Goal: Contribute content: Contribute content

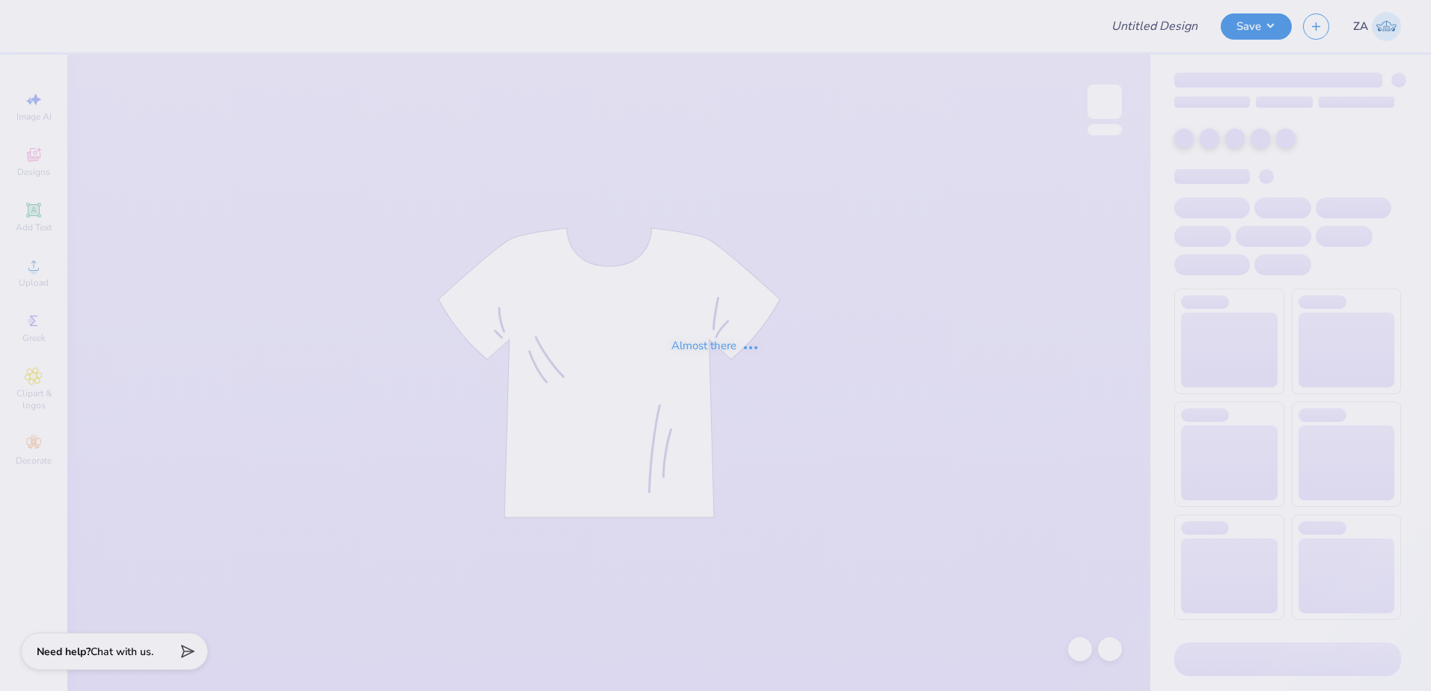
type input "Modern Fashion Club"
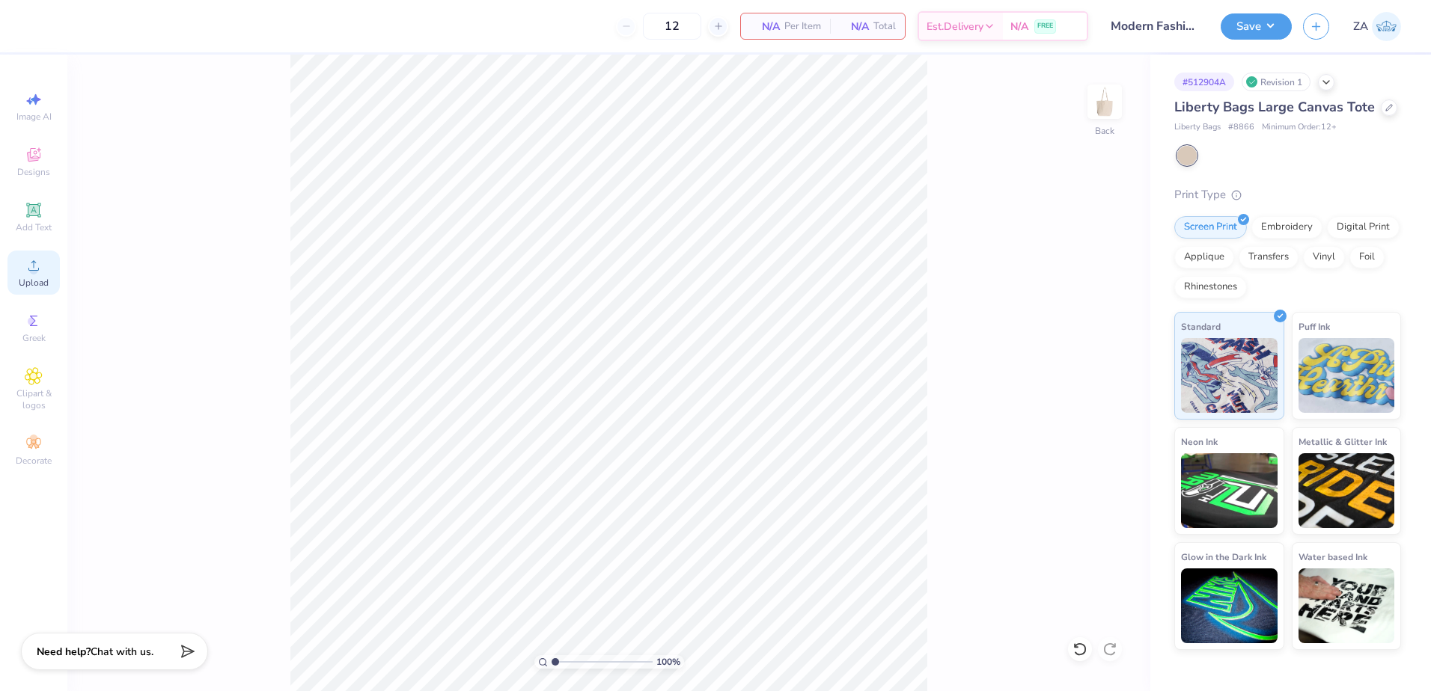
click at [26, 276] on div "Upload" at bounding box center [33, 273] width 52 height 44
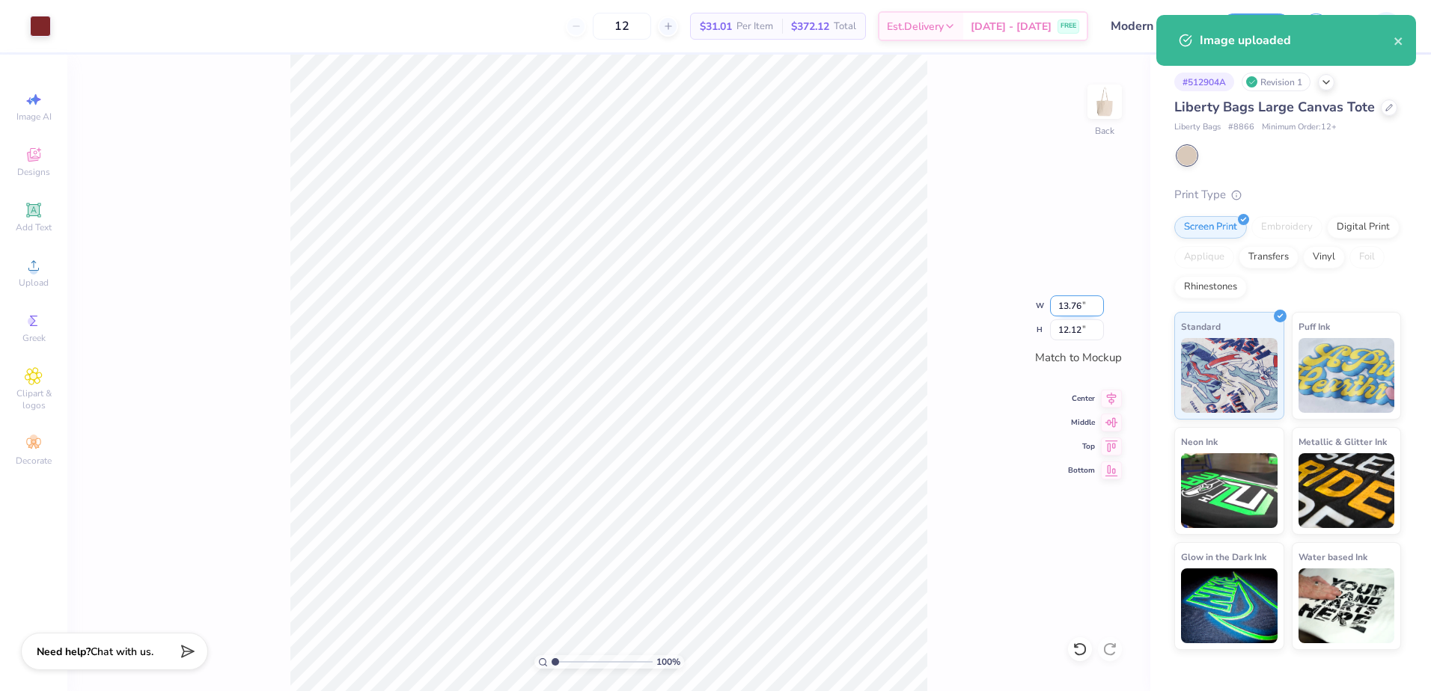
drag, startPoint x: 1059, startPoint y: 308, endPoint x: 1090, endPoint y: 314, distance: 31.3
click at [1090, 314] on input "13.76" at bounding box center [1077, 306] width 54 height 21
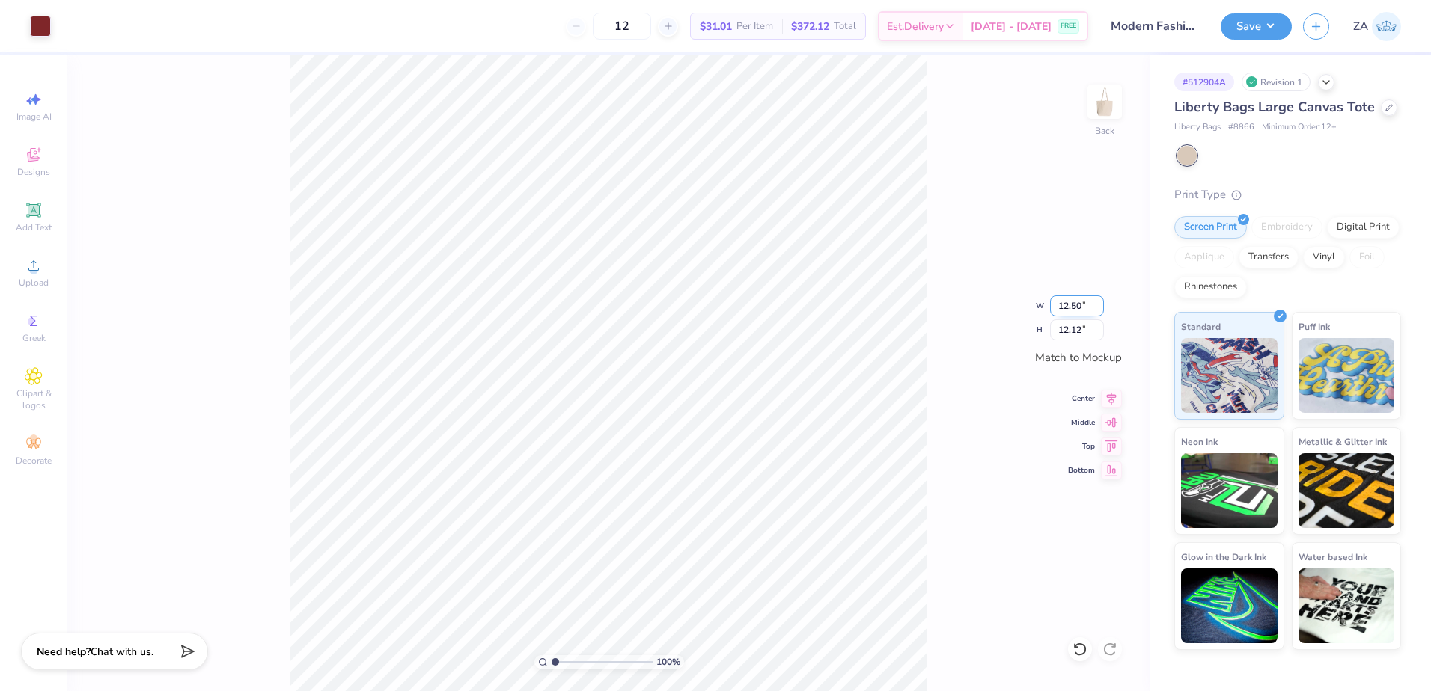
type input "12.50"
type input "11.02"
click at [1263, 33] on button "Save" at bounding box center [1256, 24] width 71 height 26
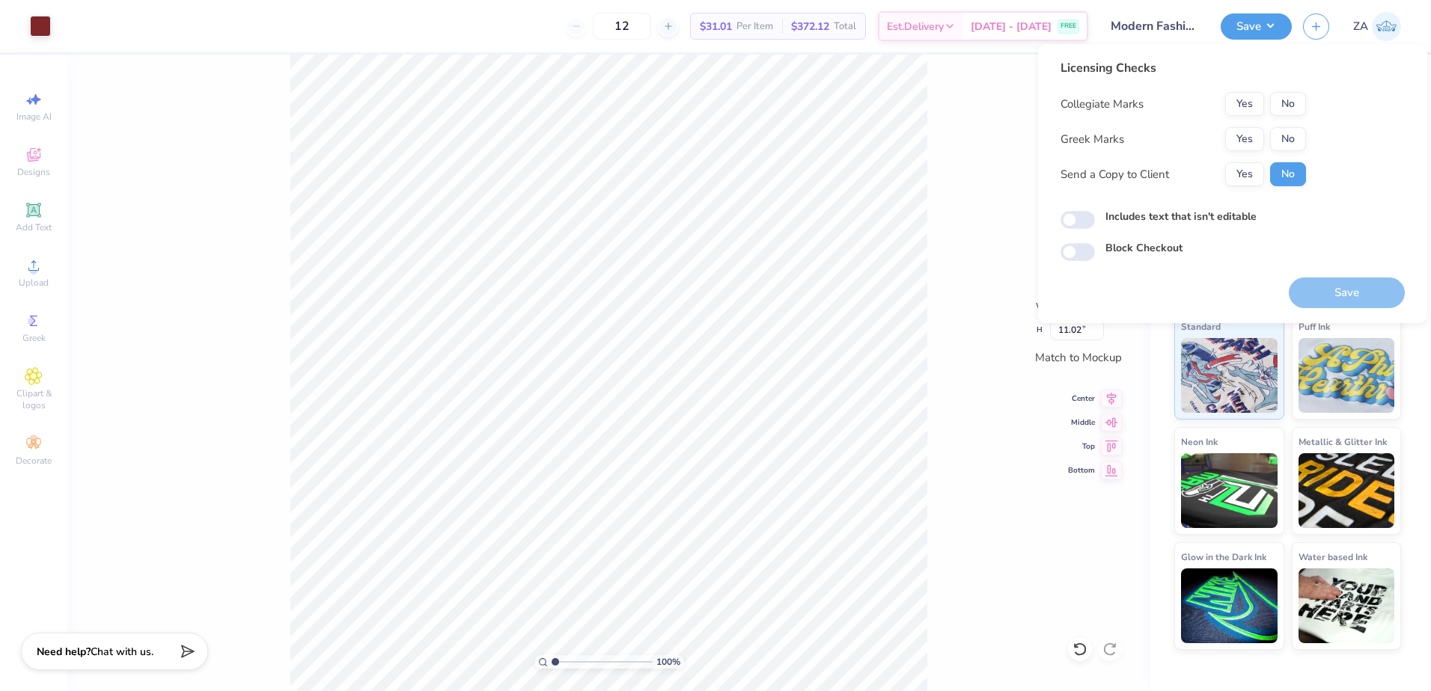
click at [1290, 147] on button "No" at bounding box center [1288, 139] width 36 height 24
click at [1239, 100] on button "Yes" at bounding box center [1244, 104] width 39 height 24
click at [1332, 283] on button "Save" at bounding box center [1347, 293] width 116 height 31
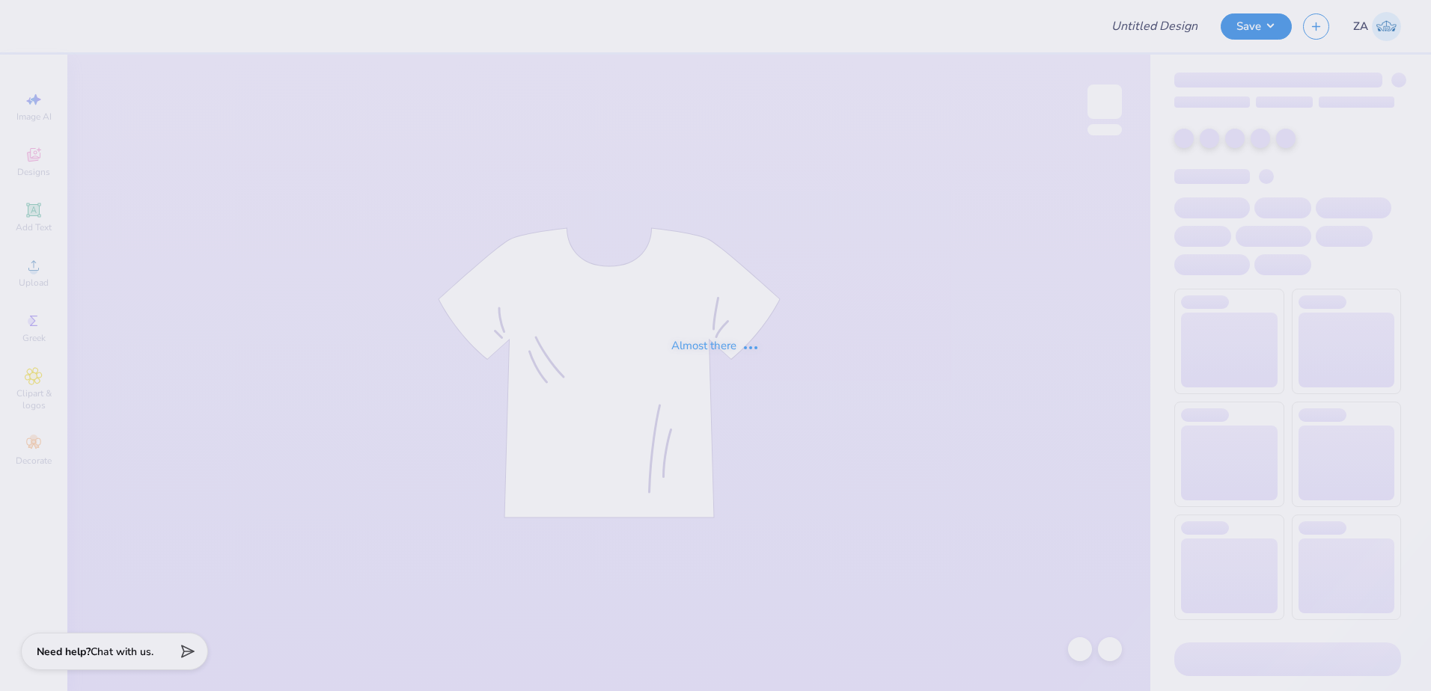
type input "tote"
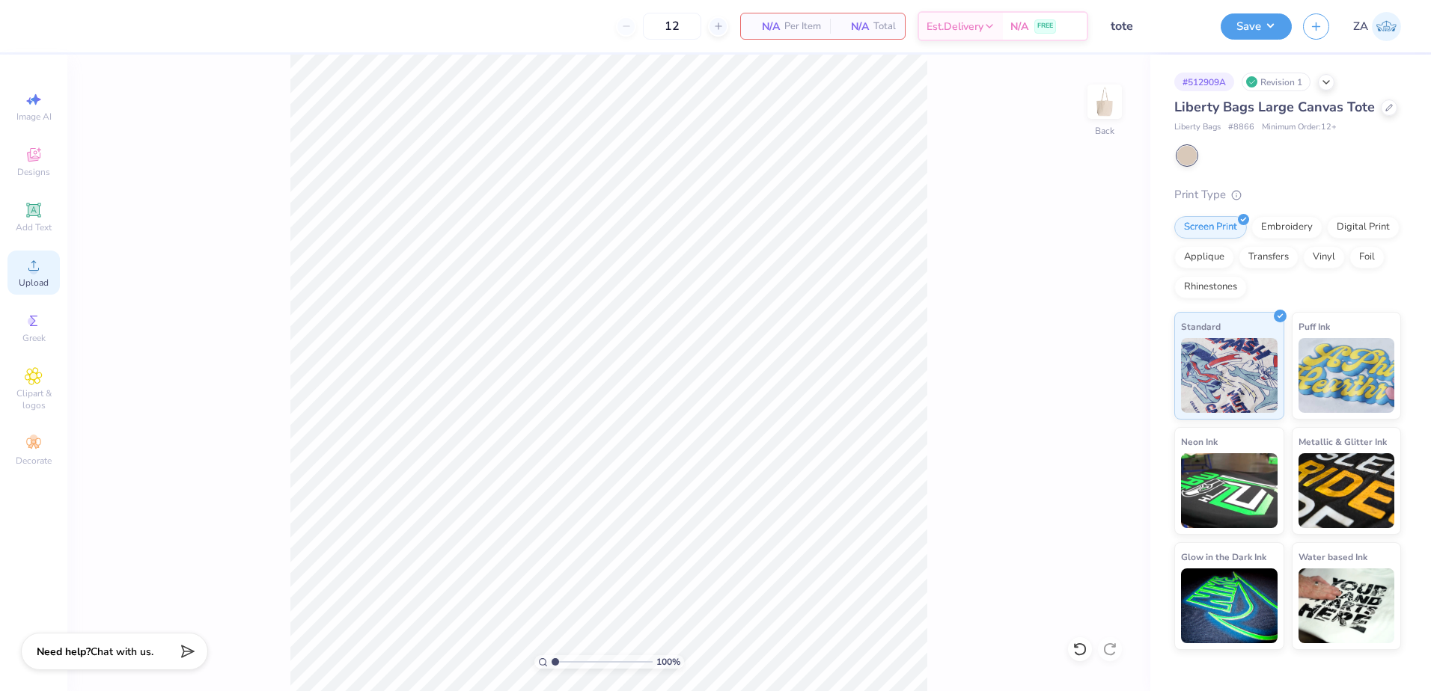
click at [31, 265] on icon at bounding box center [34, 266] width 18 height 18
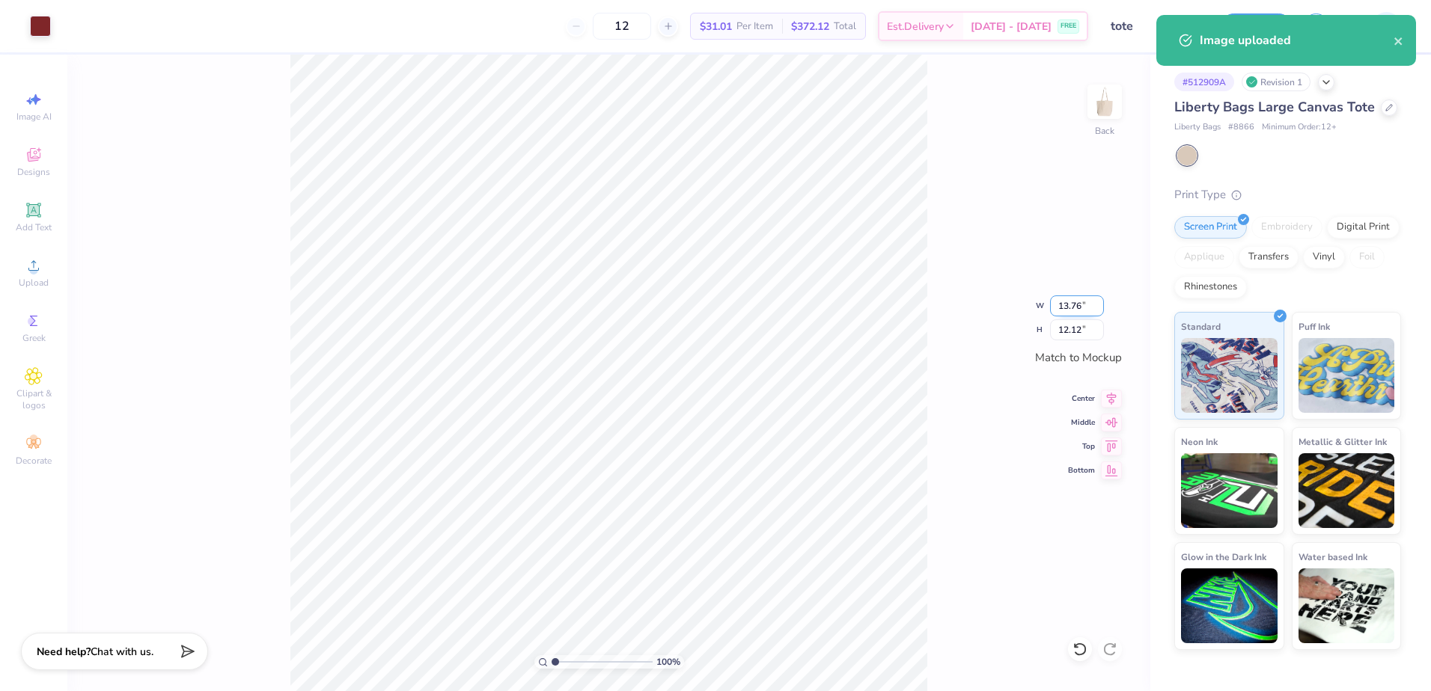
drag, startPoint x: 1063, startPoint y: 304, endPoint x: 1083, endPoint y: 306, distance: 19.6
click at [1083, 306] on input "13.76" at bounding box center [1077, 306] width 54 height 21
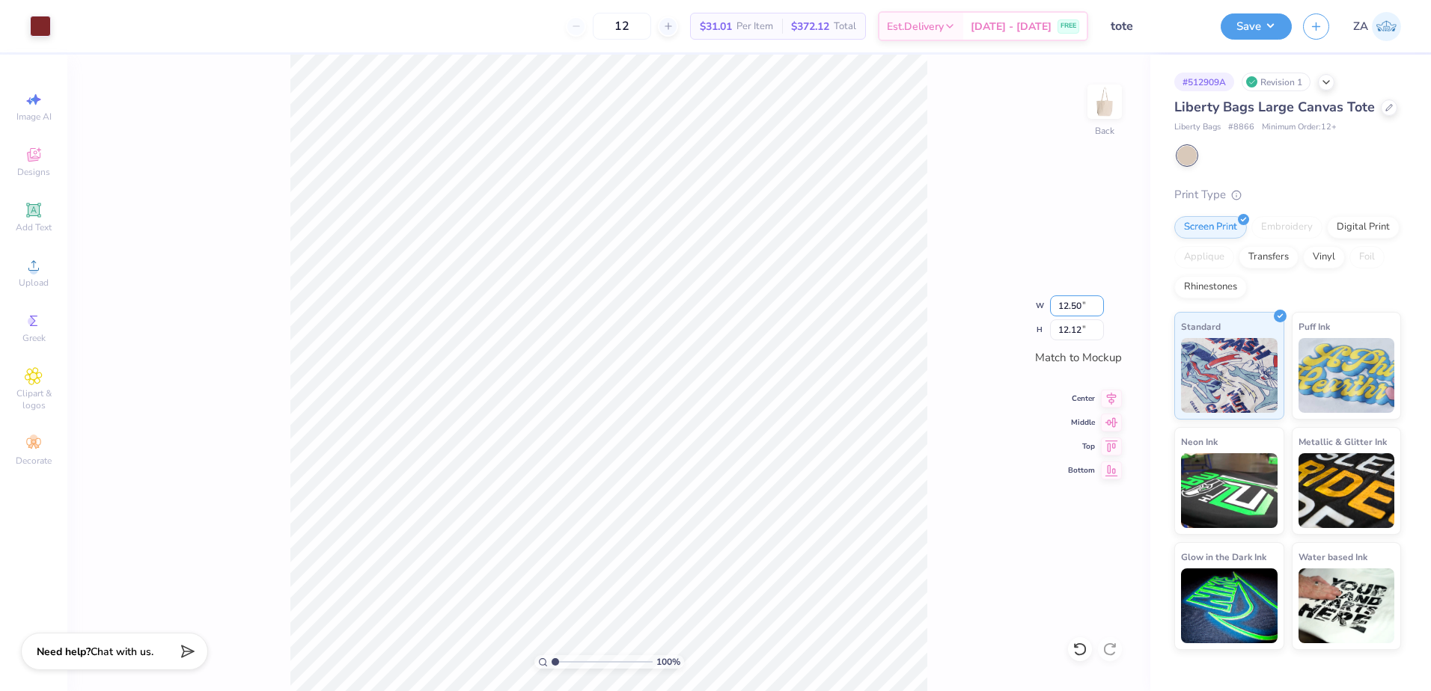
type input "12.50"
type input "11.02"
click at [1240, 30] on button "Save" at bounding box center [1256, 24] width 71 height 26
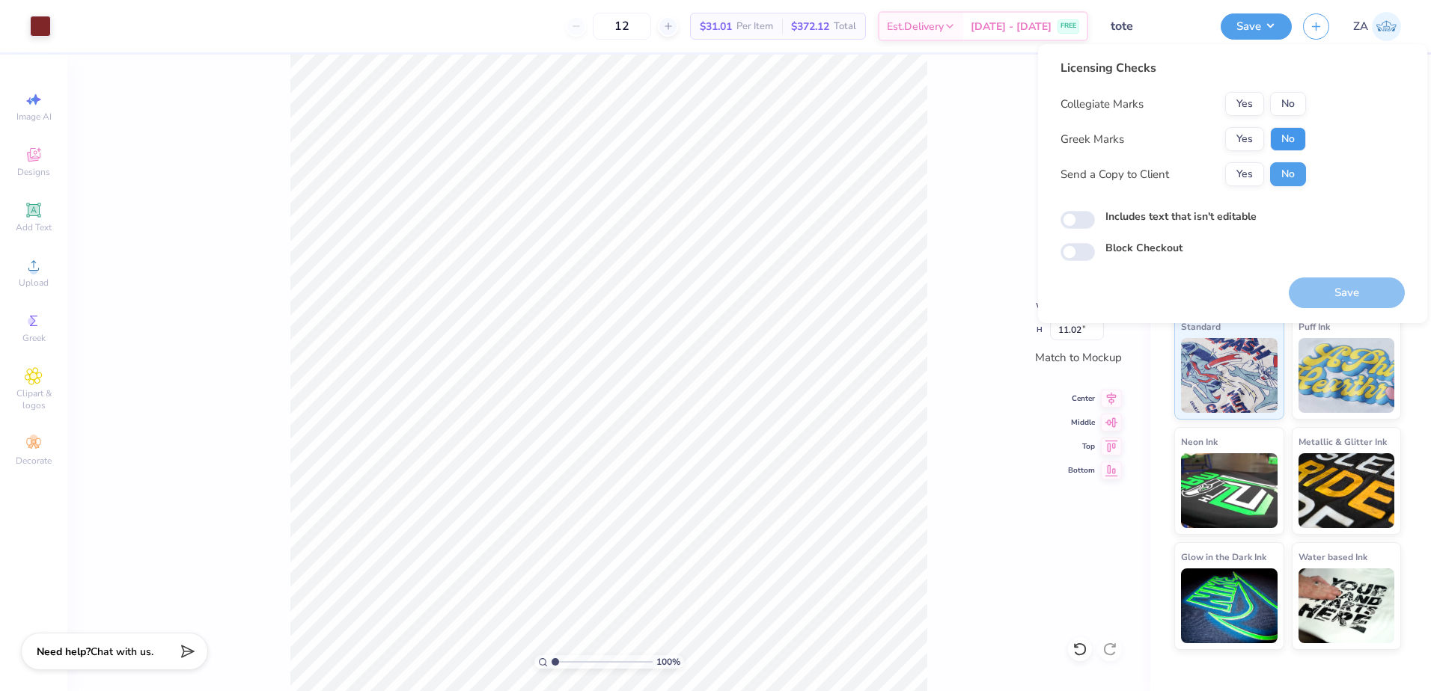
click at [1301, 143] on button "No" at bounding box center [1288, 139] width 36 height 24
click at [1250, 109] on button "Yes" at bounding box center [1244, 104] width 39 height 24
click at [1328, 291] on button "Save" at bounding box center [1347, 293] width 116 height 31
